Goal: Task Accomplishment & Management: Manage account settings

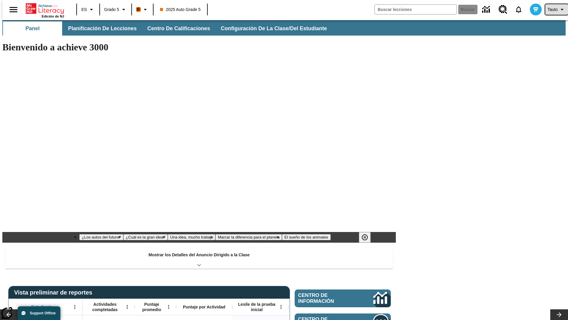
click at [554, 9] on span "Tauto" at bounding box center [553, 10] width 10 height 6
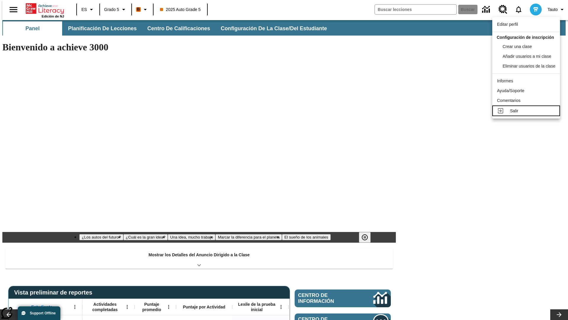
click at [528, 114] on div "Salir" at bounding box center [532, 111] width 45 height 6
